Goal: Information Seeking & Learning: Learn about a topic

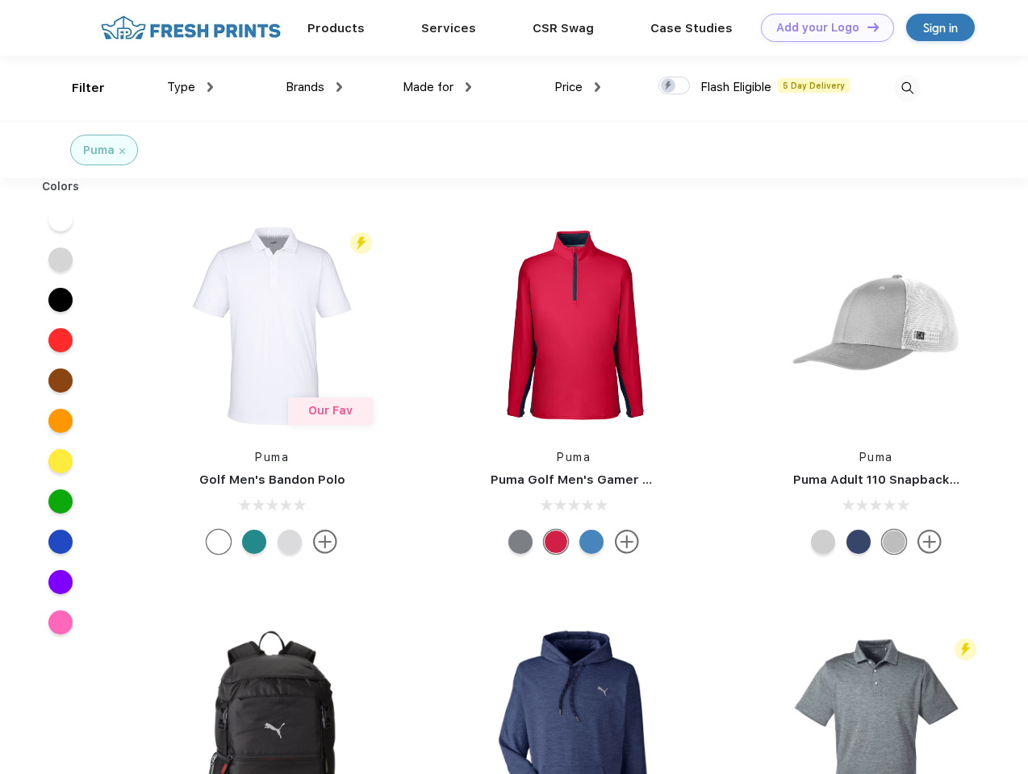
click at [821, 27] on link "Add your Logo Design Tool" at bounding box center [827, 28] width 133 height 28
click at [0, 0] on div "Design Tool" at bounding box center [0, 0] width 0 height 0
click at [866, 27] on link "Add your Logo Design Tool" at bounding box center [827, 28] width 133 height 28
click at [77, 88] on div "Filter" at bounding box center [88, 88] width 33 height 19
click at [190, 87] on span "Type" at bounding box center [181, 87] width 28 height 15
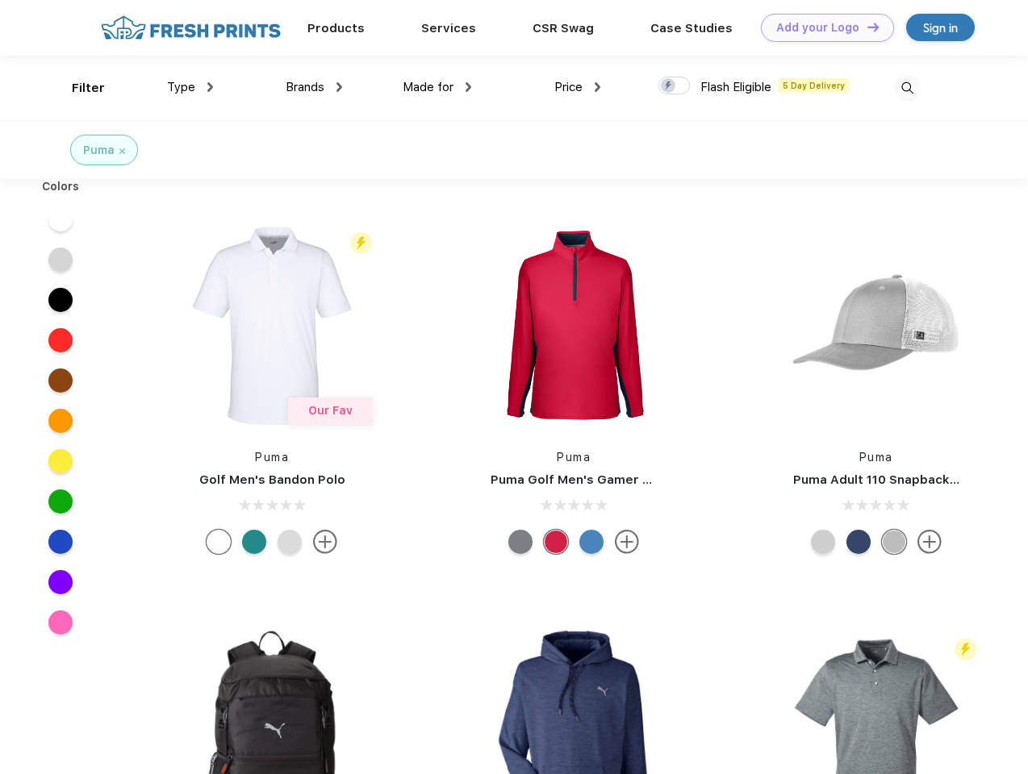
click at [314, 87] on span "Brands" at bounding box center [305, 87] width 39 height 15
click at [437, 87] on span "Made for" at bounding box center [428, 87] width 51 height 15
click at [578, 87] on span "Price" at bounding box center [568, 87] width 28 height 15
click at [674, 86] on div at bounding box center [673, 86] width 31 height 18
click at [669, 86] on input "checkbox" at bounding box center [663, 81] width 10 height 10
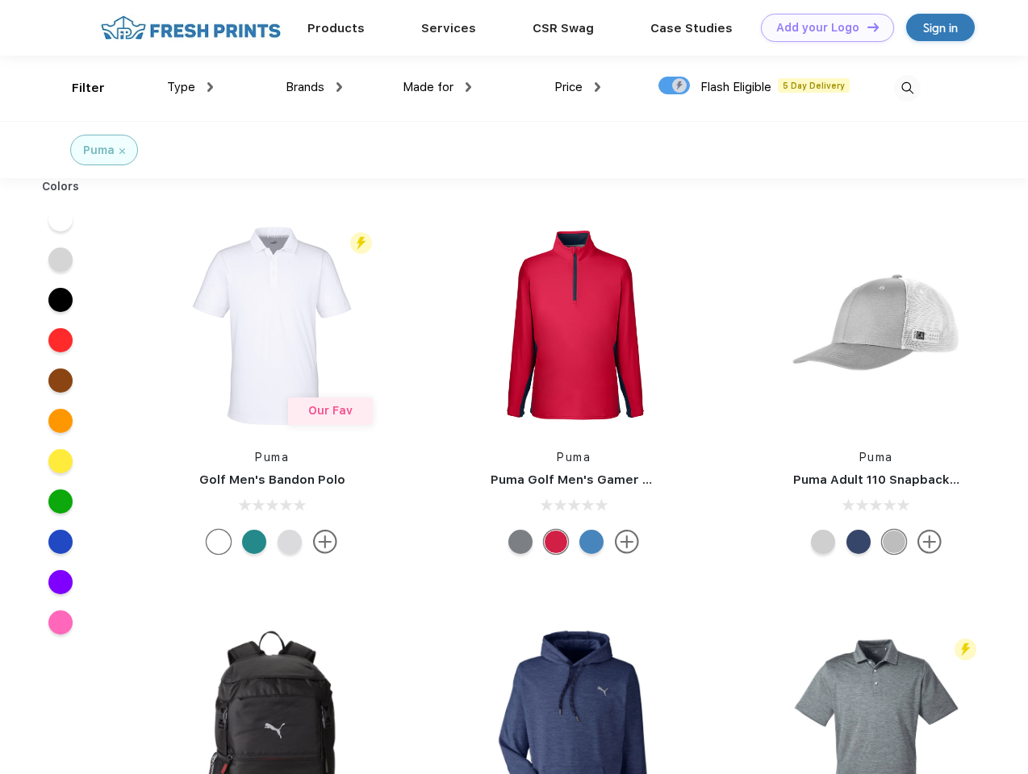
click at [907, 88] on img at bounding box center [907, 88] width 27 height 27
